Goal: Transaction & Acquisition: Purchase product/service

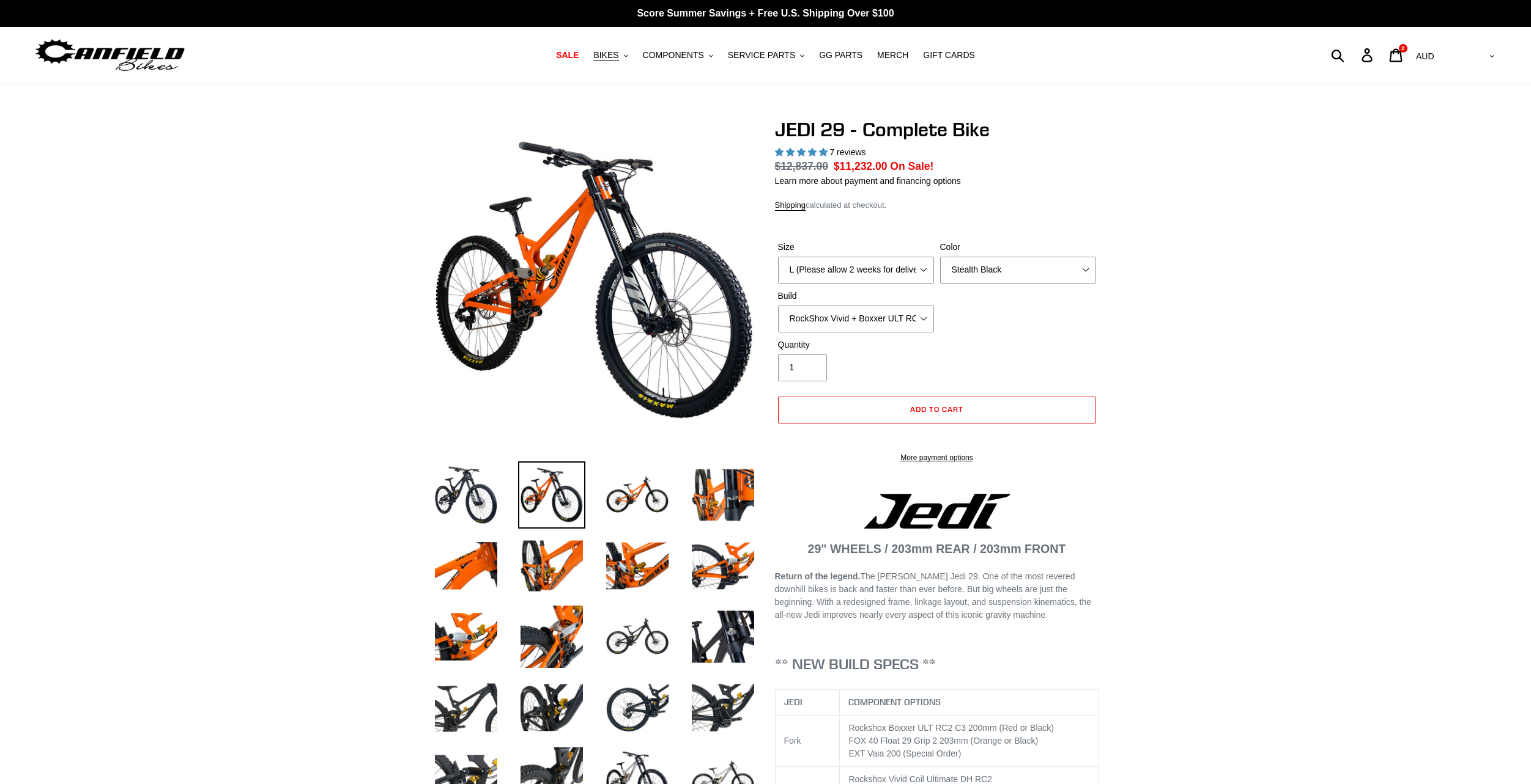
select select "L (Please allow 2 weeks for delivery)"
select select "Stealth Black"
select select "EXT [PERSON_NAME] V3 + EXT Vaia 200 + SRAM XO"
select select "L (Please allow 2 weeks for delivery)"
select select "Stealth Black"
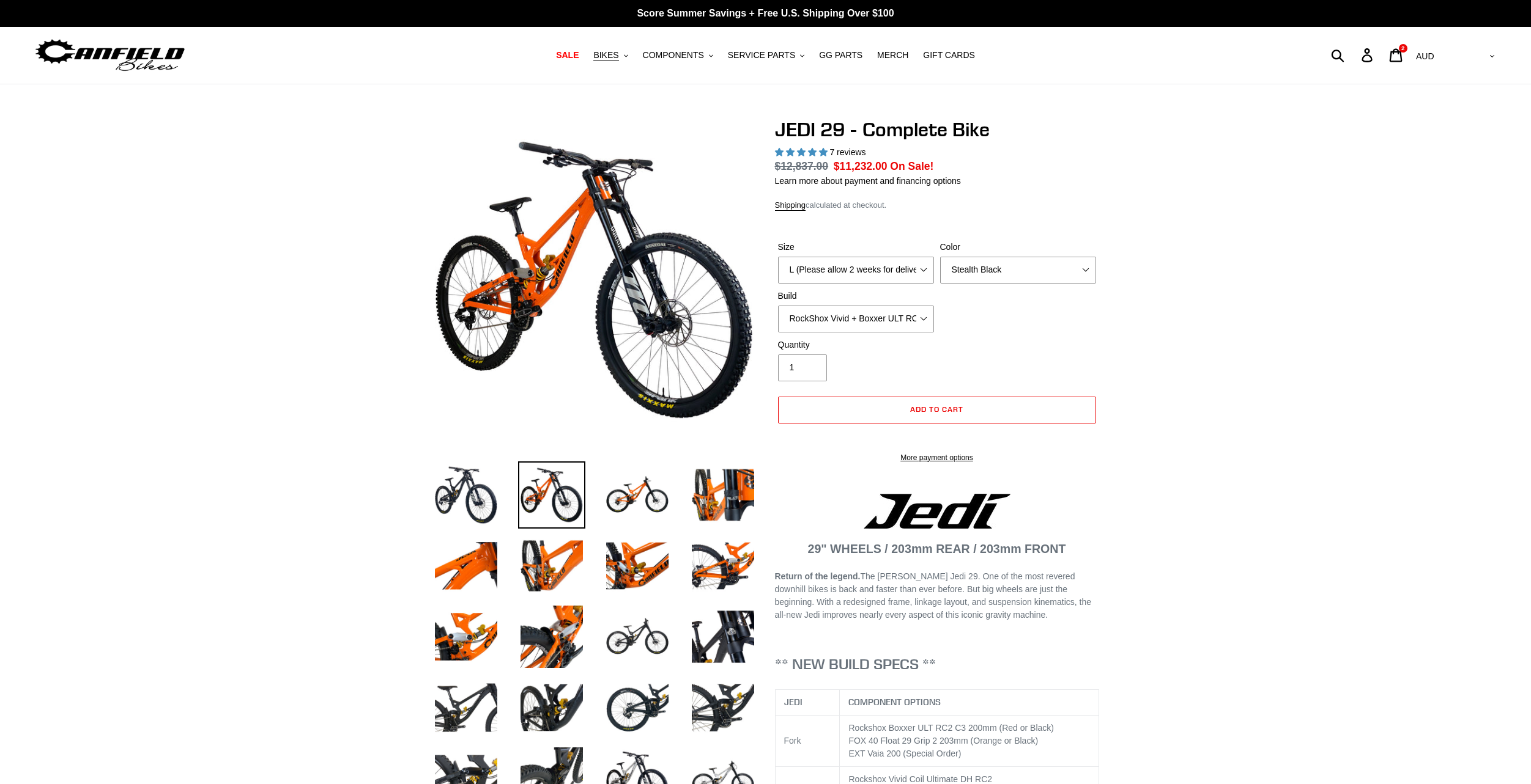
select select "EXT [PERSON_NAME] V3 + EXT Vaia 200 + SRAM XO"
